Goal: Task Accomplishment & Management: Manage account settings

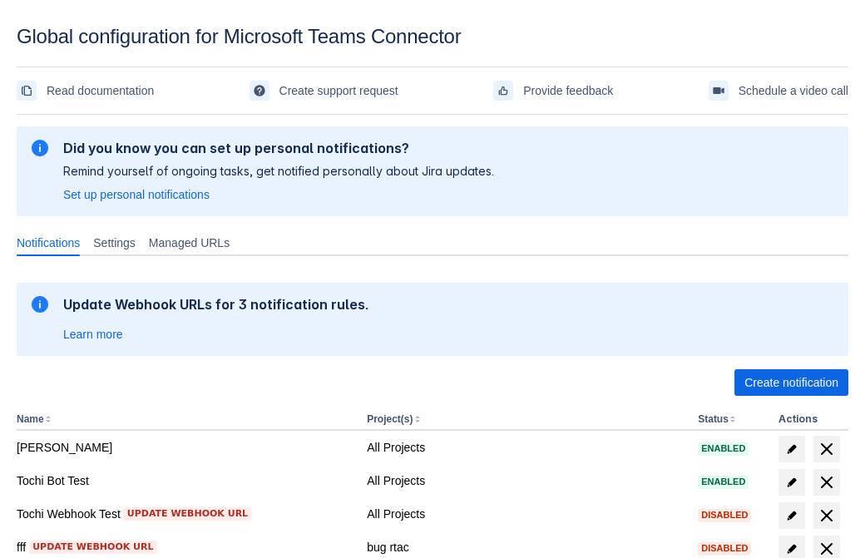
click at [791, 382] on span "Create notification" at bounding box center [791, 382] width 94 height 27
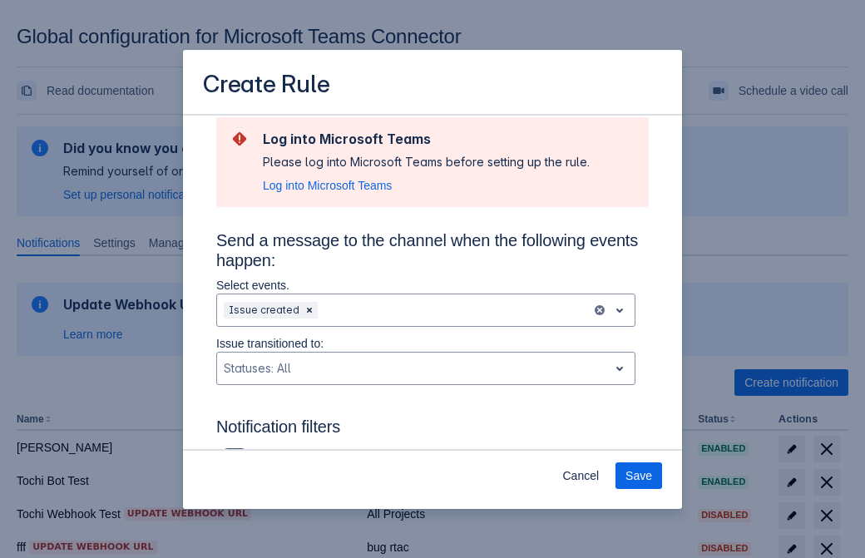
type input "RuleName-481567New Rule (42)"
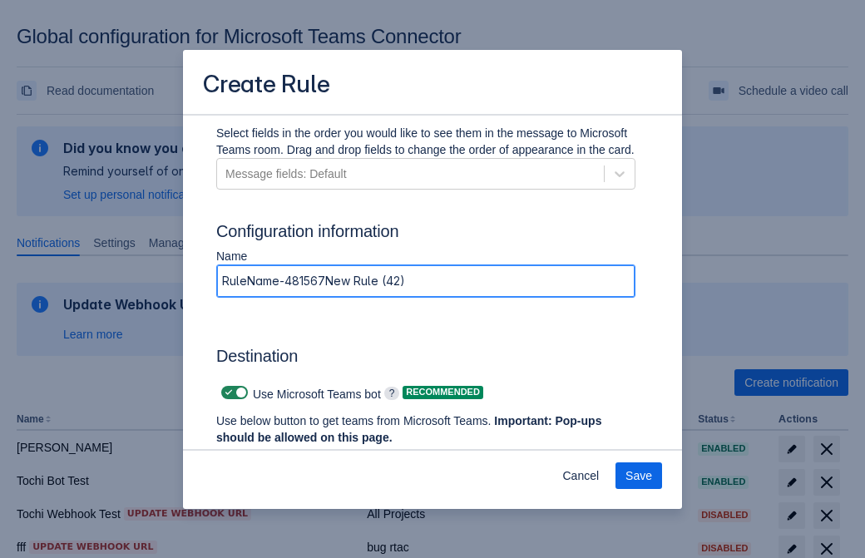
scroll to position [1277, 0]
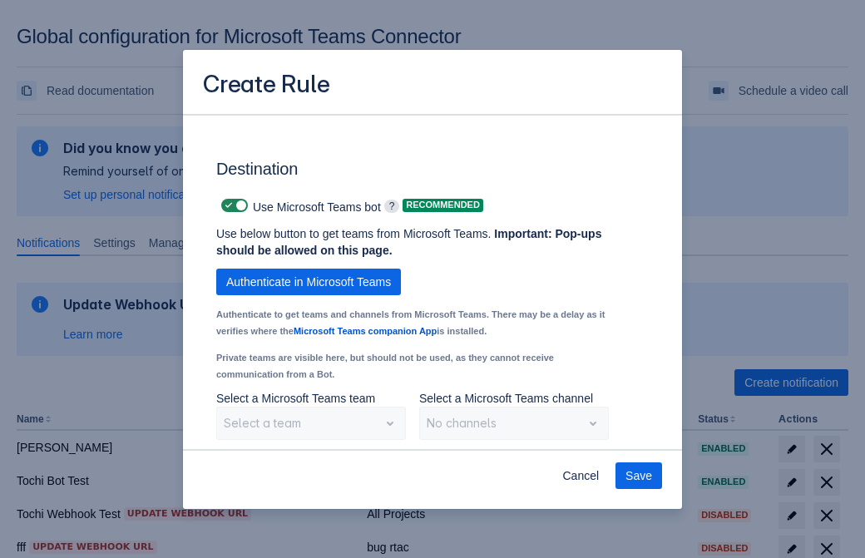
click at [308, 282] on span "Authenticate in Microsoft Teams" at bounding box center [308, 282] width 165 height 27
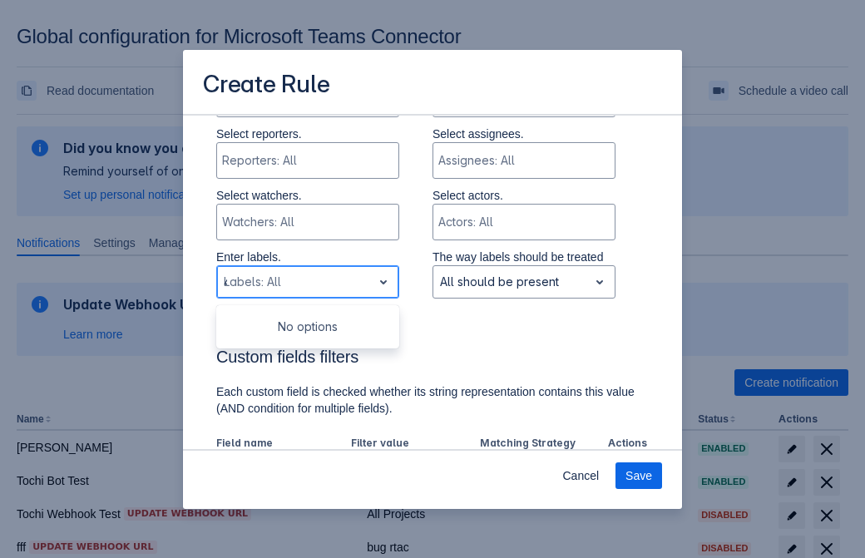
type input "481567_label"
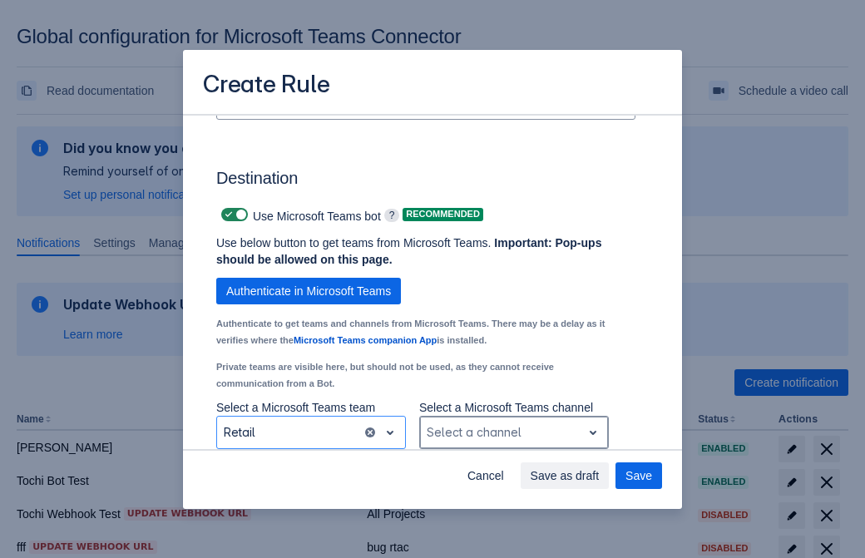
click at [513, 432] on div "Scrollable content" at bounding box center [500, 432] width 148 height 20
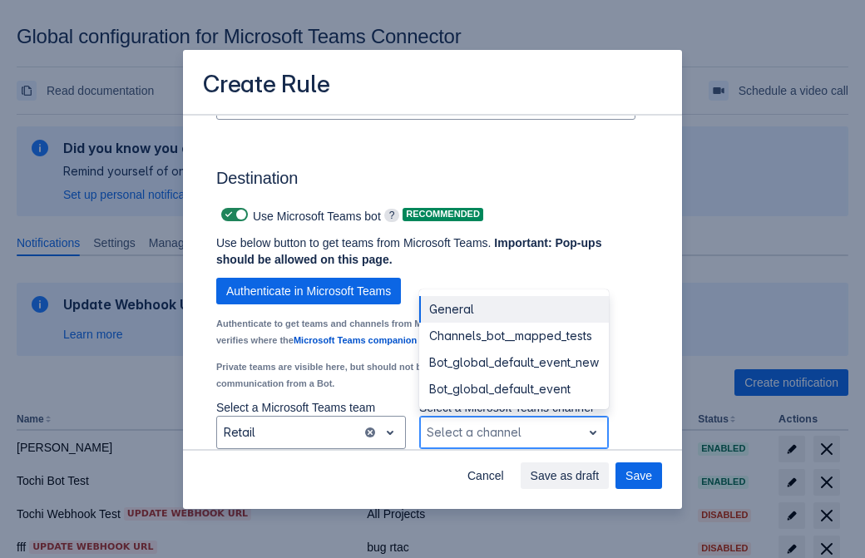
click at [513, 389] on div "Bot_global_default_event" at bounding box center [514, 389] width 190 height 27
click at [599, 476] on span "Save as draft" at bounding box center [564, 475] width 69 height 27
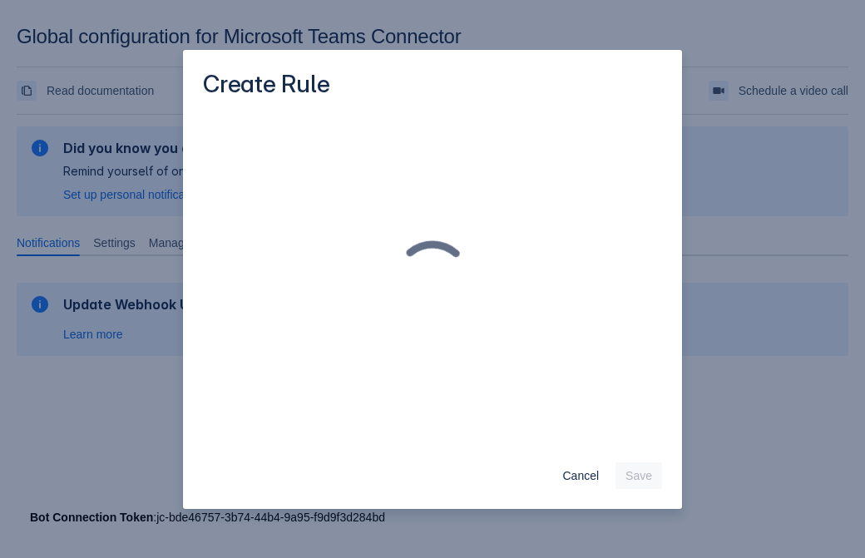
scroll to position [0, 0]
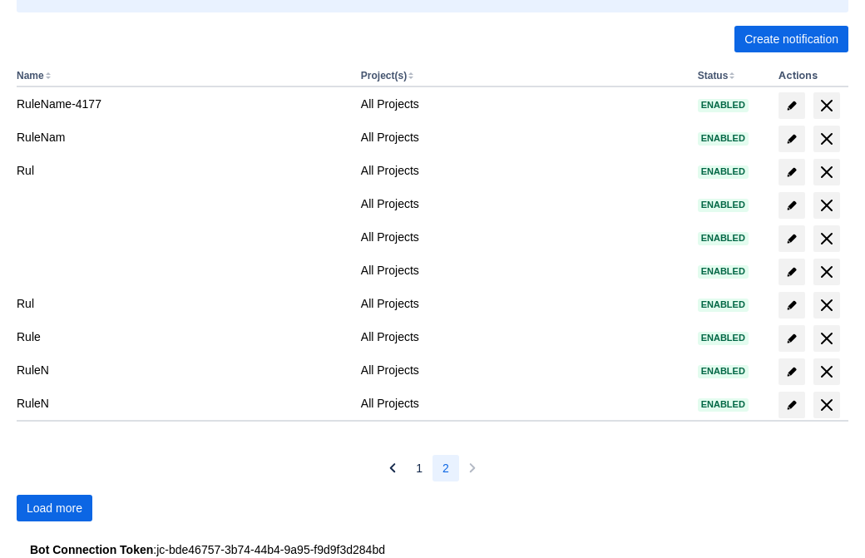
click at [54, 508] on span "Load more" at bounding box center [55, 508] width 56 height 27
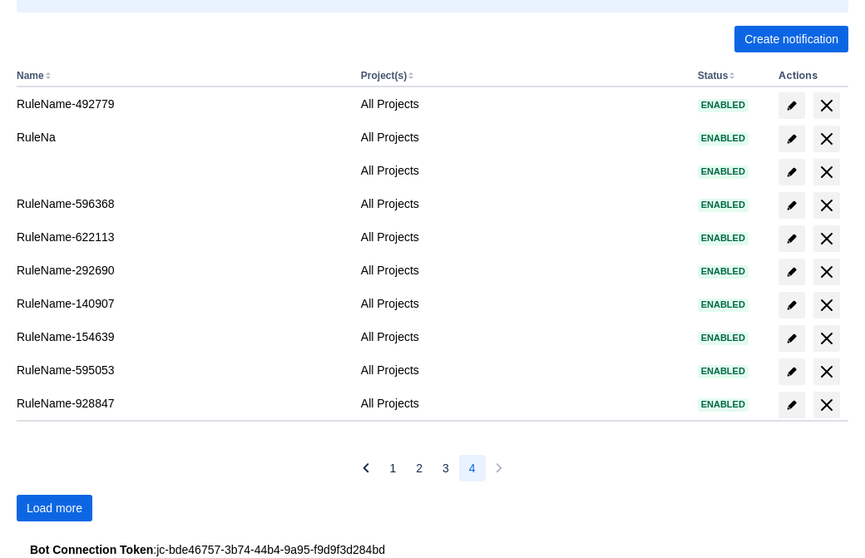
click at [54, 508] on span "Load more" at bounding box center [55, 508] width 56 height 27
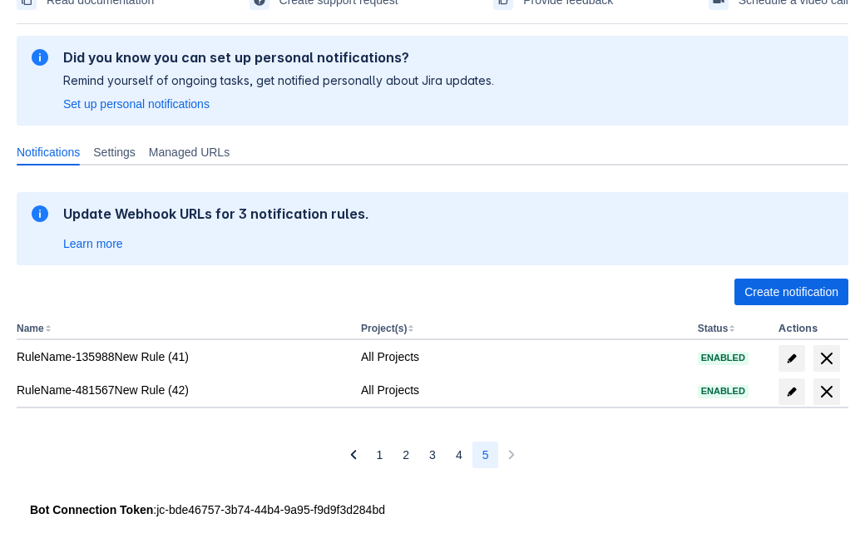
scroll to position [91, 0]
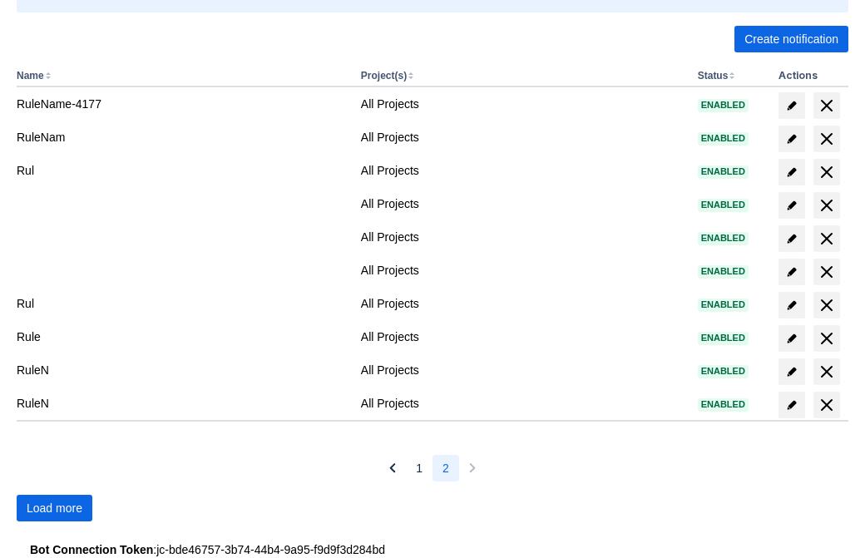
click at [54, 508] on span "Load more" at bounding box center [55, 508] width 56 height 27
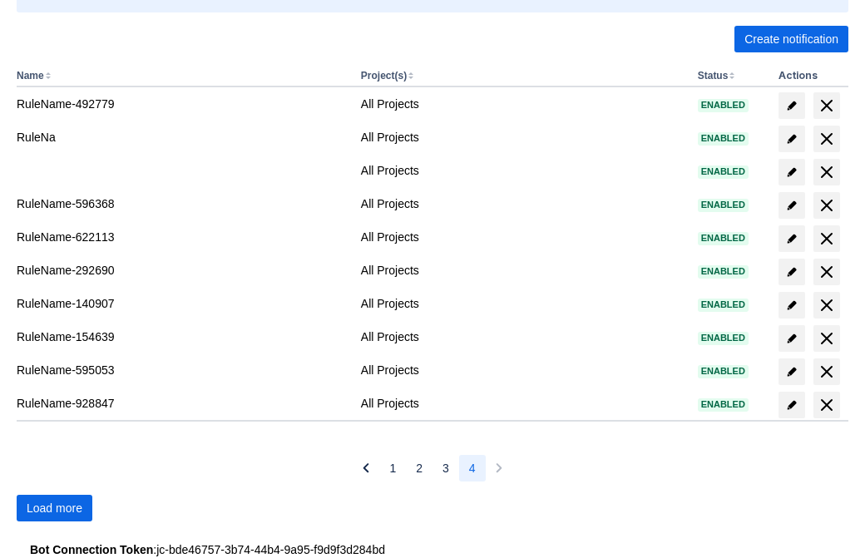
click at [54, 508] on span "Load more" at bounding box center [55, 508] width 56 height 27
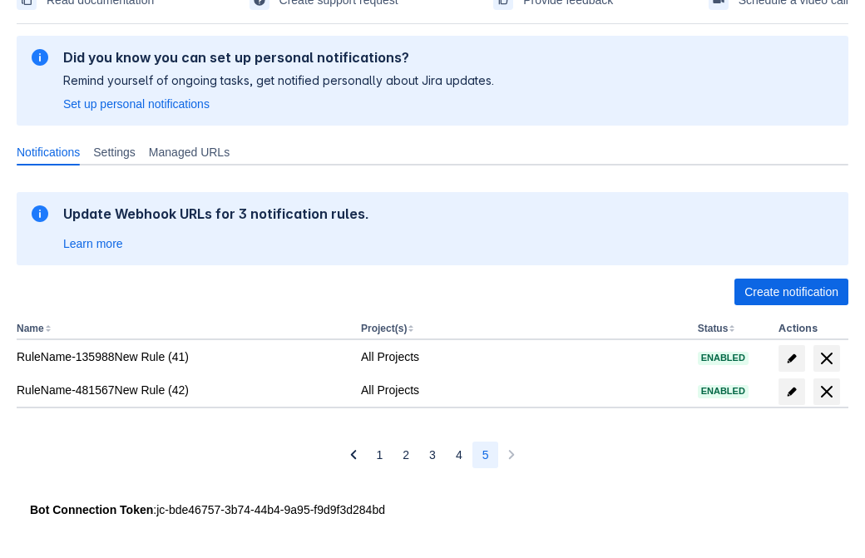
click at [826, 392] on span "delete" at bounding box center [826, 392] width 20 height 20
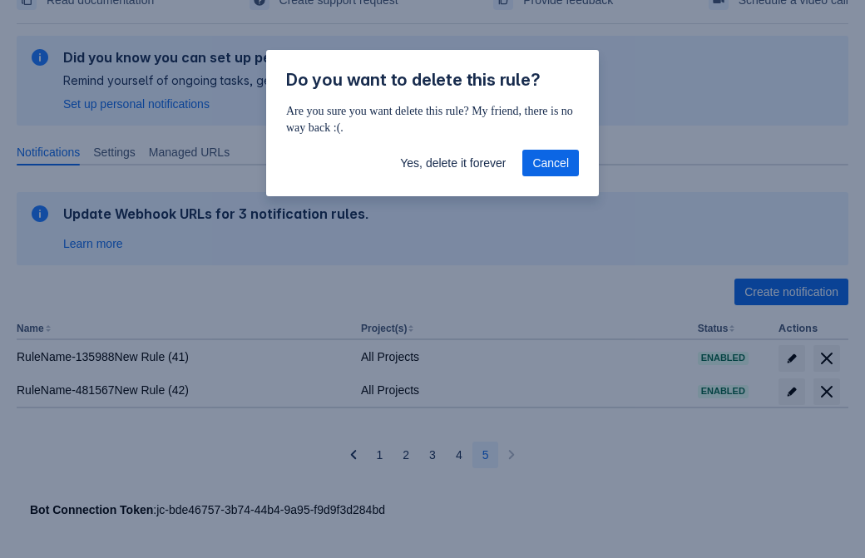
click at [452, 163] on span "Yes, delete it forever" at bounding box center [453, 163] width 106 height 27
